Goal: Task Accomplishment & Management: Manage account settings

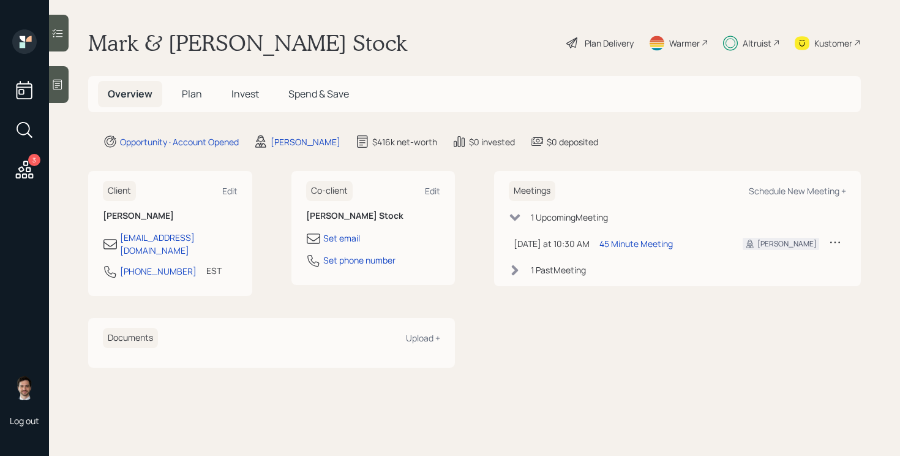
click at [29, 170] on icon at bounding box center [25, 169] width 18 height 18
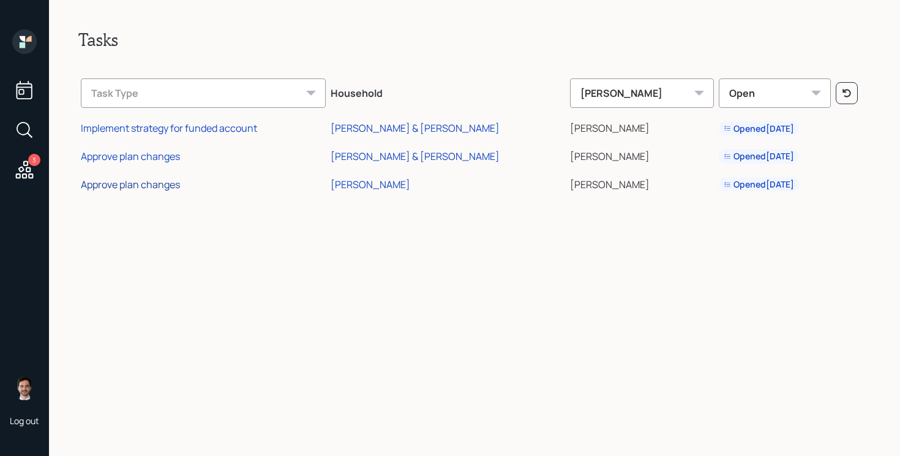
click at [141, 184] on div "Approve plan changes" at bounding box center [130, 184] width 99 height 13
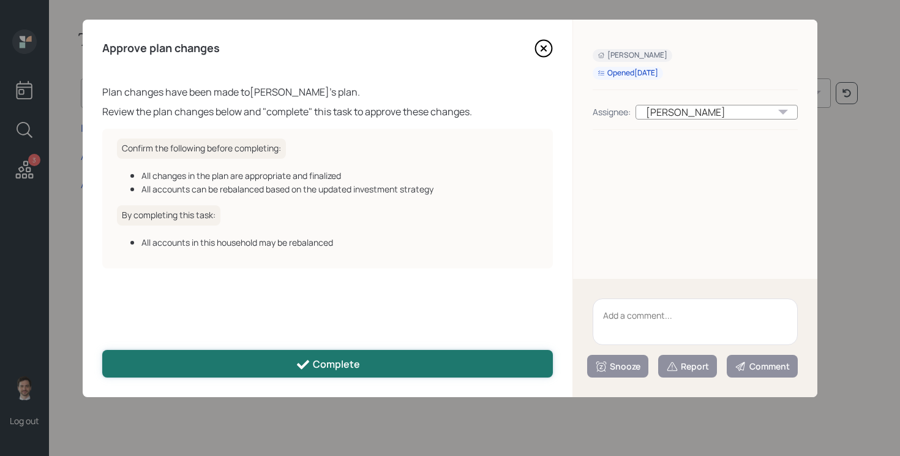
click at [456, 367] on button "Complete" at bounding box center [327, 364] width 451 height 28
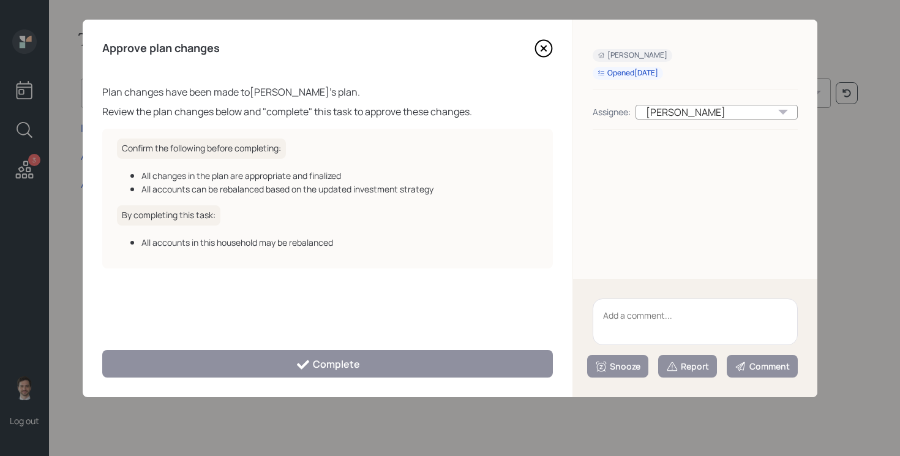
click at [542, 45] on icon at bounding box center [544, 48] width 18 height 18
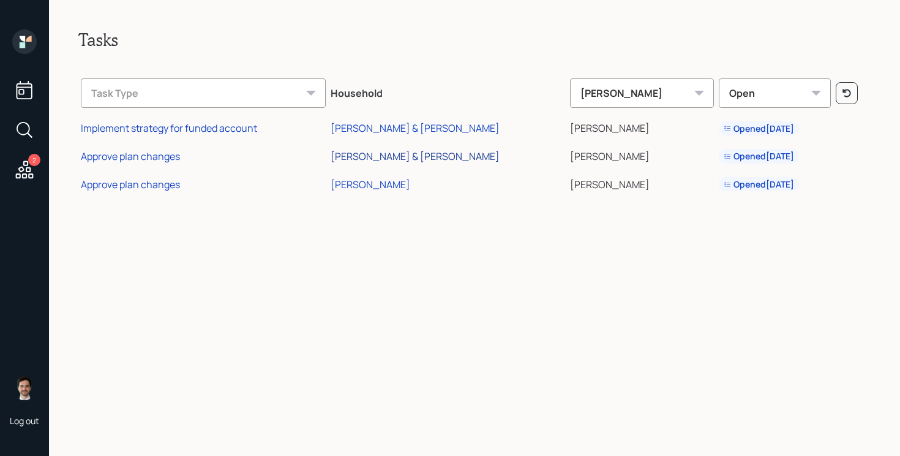
click at [401, 158] on div "[PERSON_NAME] & [PERSON_NAME]" at bounding box center [415, 155] width 169 height 13
